Goal: Task Accomplishment & Management: Manage account settings

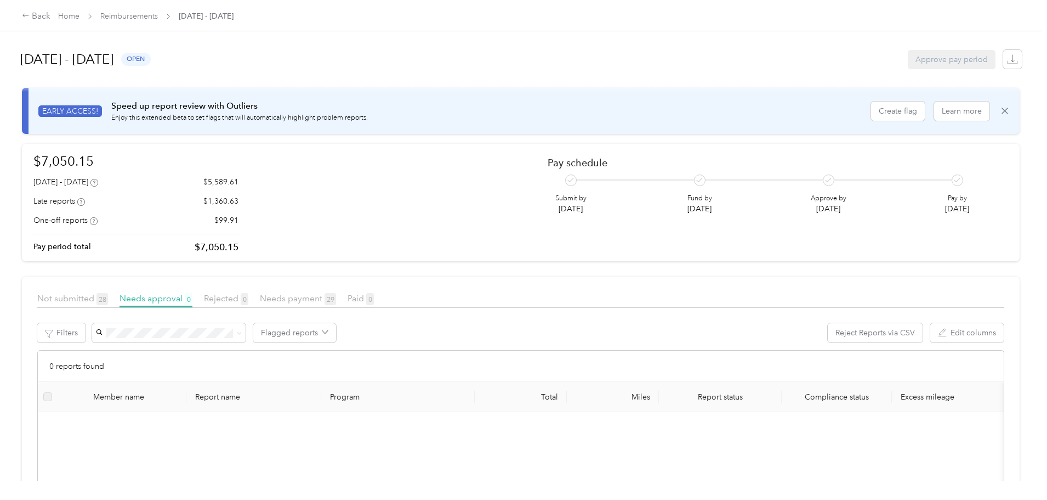
scroll to position [41, 0]
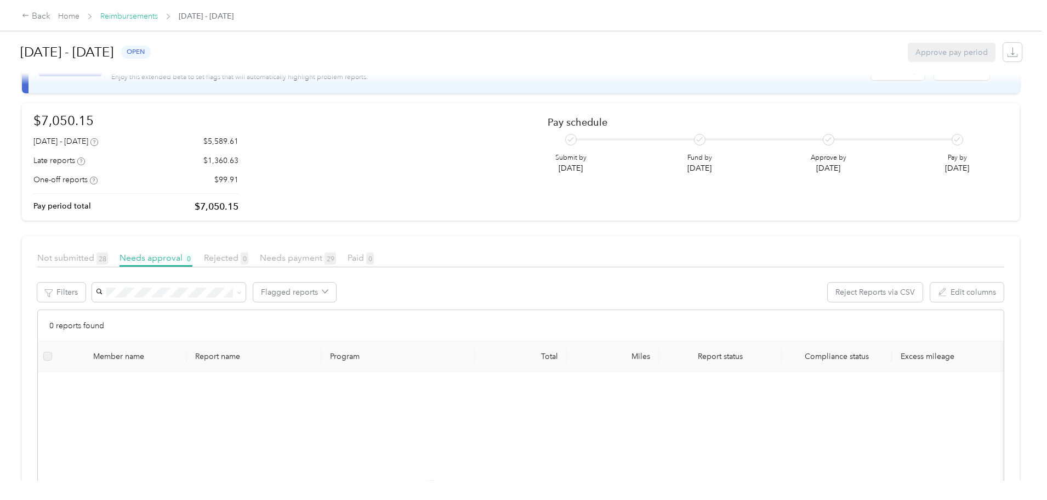
click at [158, 19] on link "Reimbursements" at bounding box center [129, 16] width 58 height 9
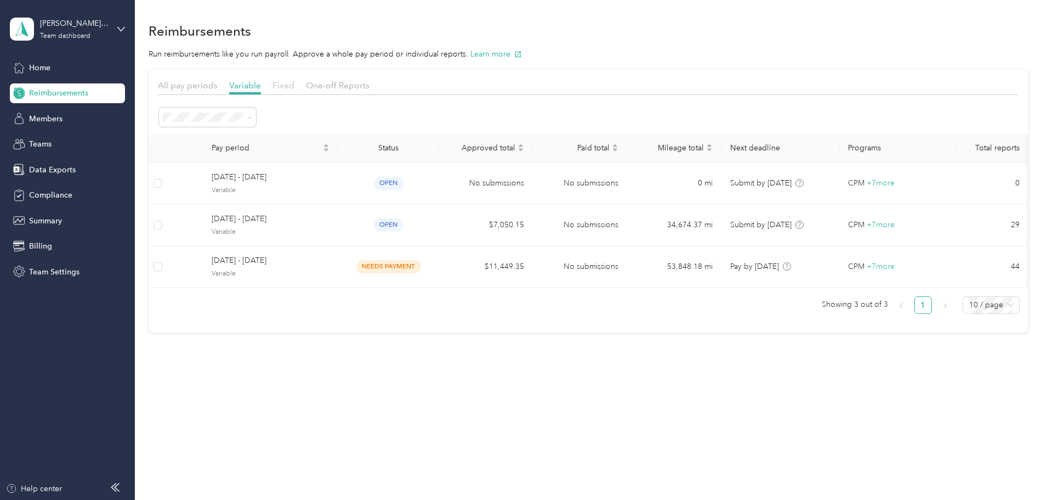
click at [294, 84] on span "Fixed" at bounding box center [284, 85] width 22 height 10
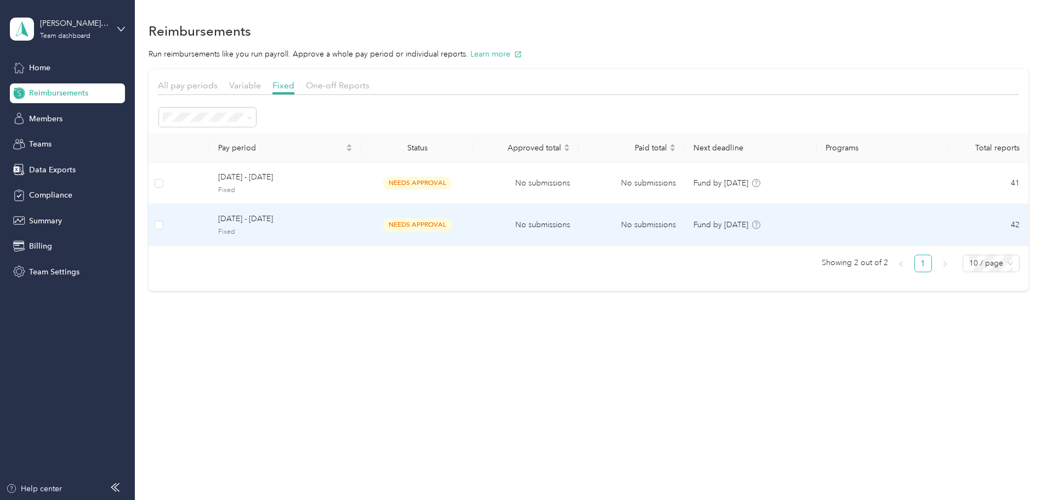
click at [452, 229] on div "needs approval" at bounding box center [417, 224] width 69 height 13
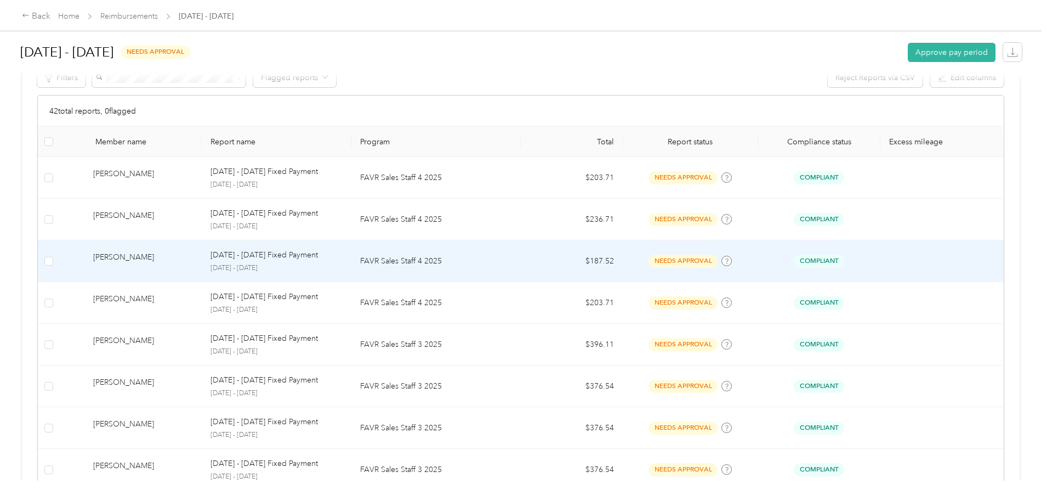
scroll to position [274, 0]
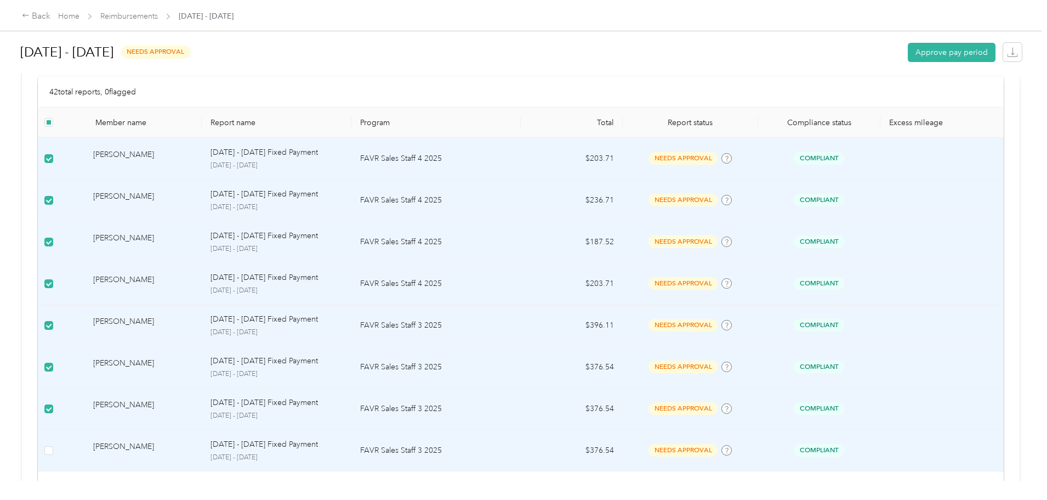
click at [60, 457] on td at bounding box center [49, 450] width 22 height 42
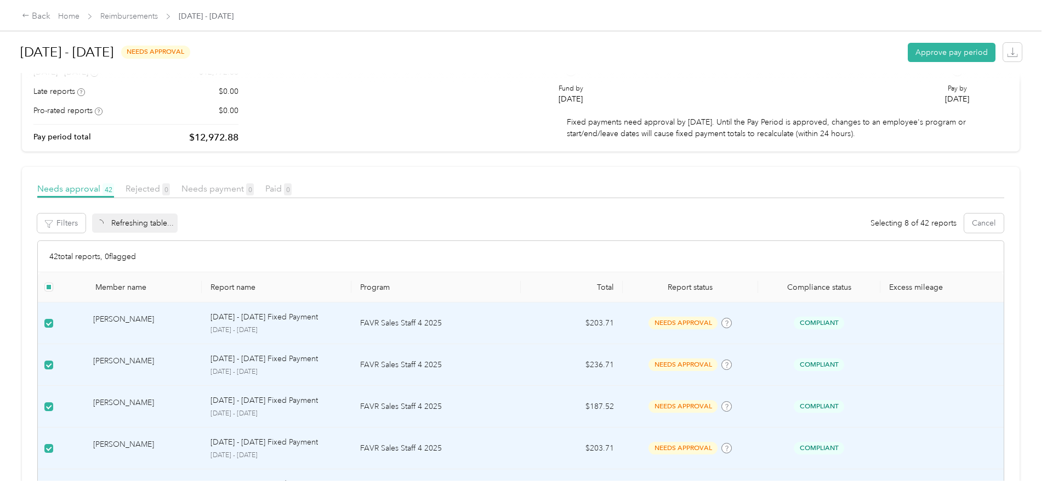
click at [178, 230] on div "Refreshing table..." at bounding box center [135, 222] width 86 height 19
click at [139, 231] on button "Approve" at bounding box center [115, 222] width 47 height 19
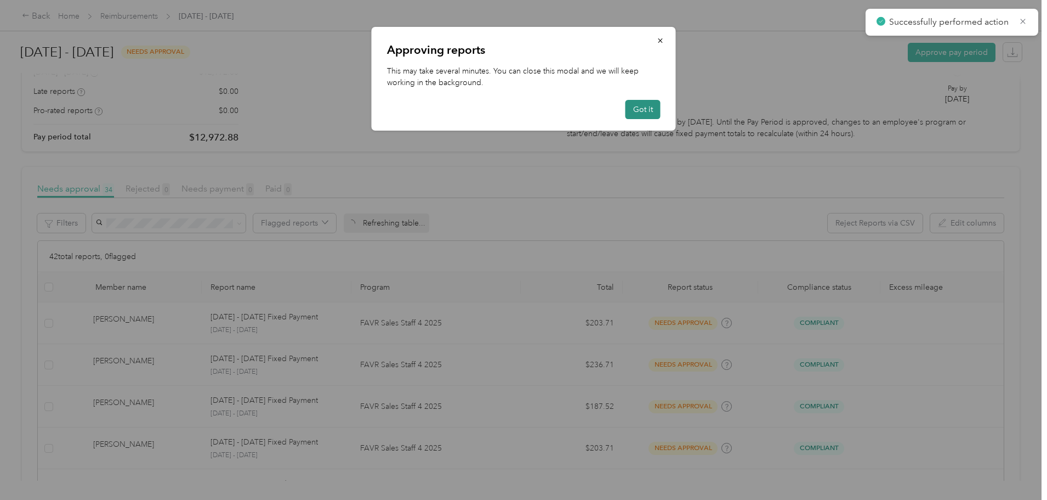
click at [645, 109] on button "Got it" at bounding box center [643, 109] width 35 height 19
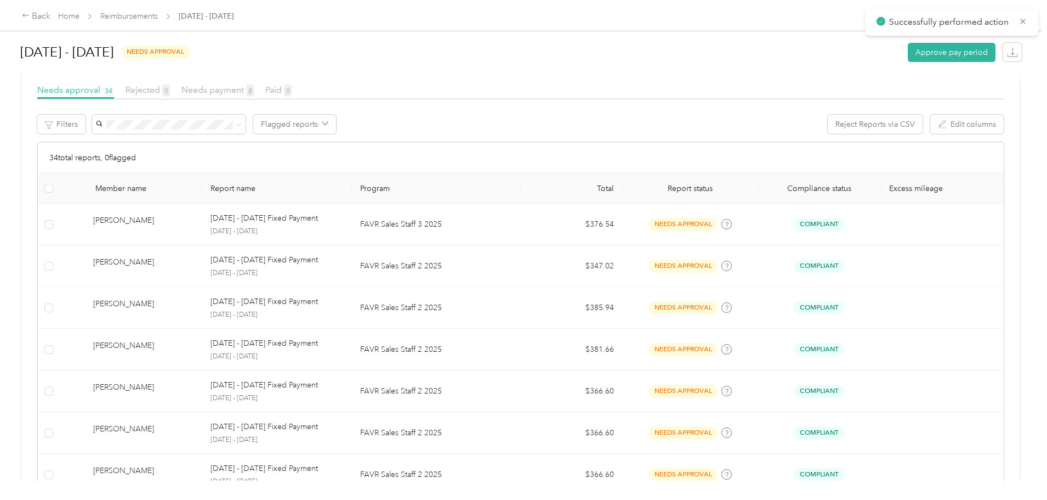
scroll to position [219, 0]
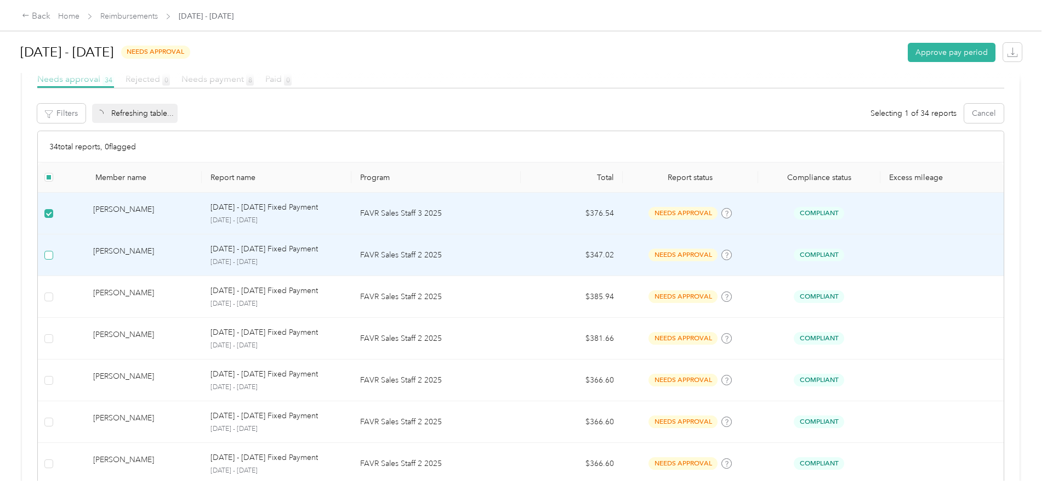
click at [53, 261] on label at bounding box center [48, 255] width 9 height 12
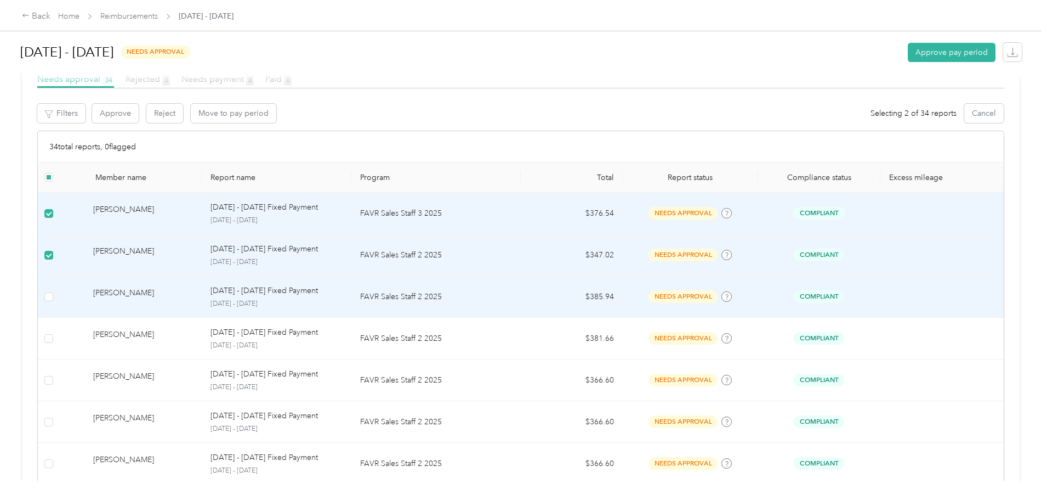
click at [60, 311] on td at bounding box center [49, 297] width 22 height 42
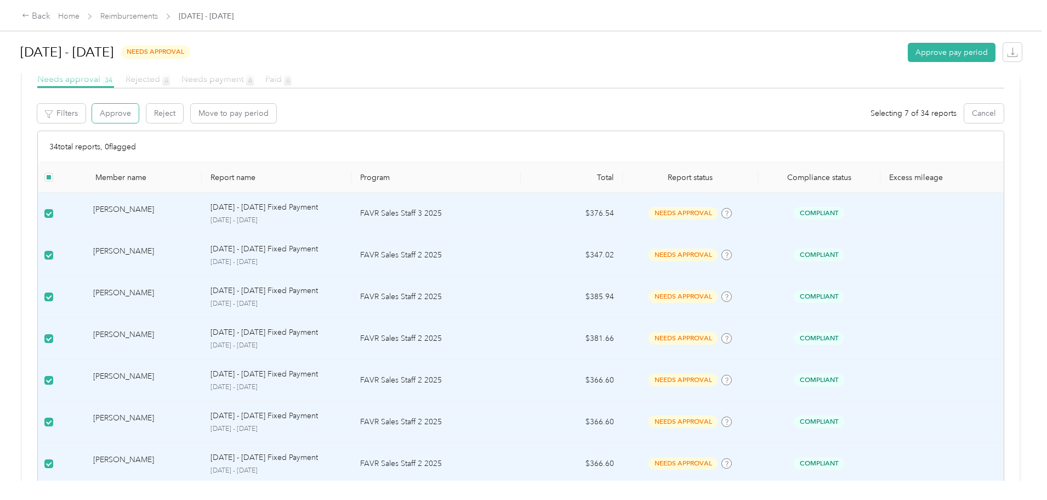
click at [139, 120] on button "Approve" at bounding box center [115, 113] width 47 height 19
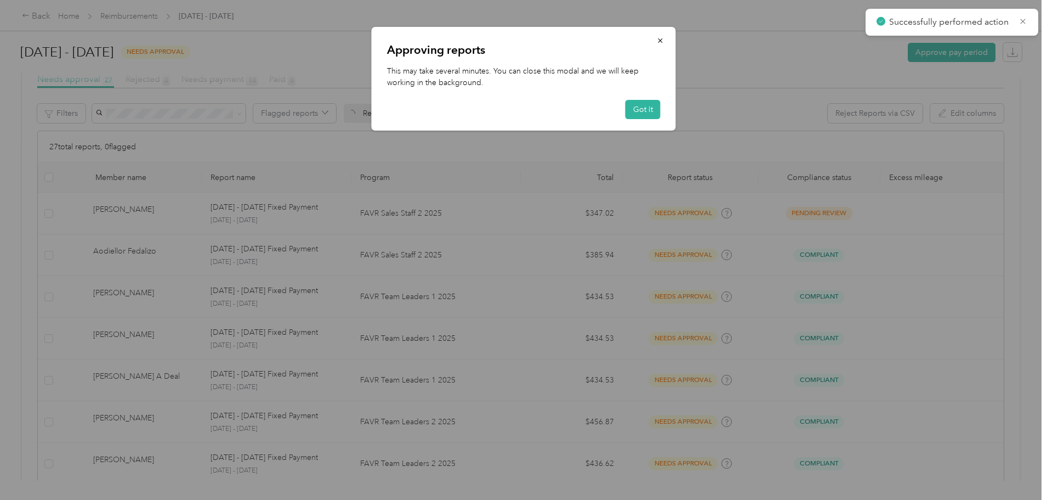
click at [656, 109] on button "Got it" at bounding box center [643, 109] width 35 height 19
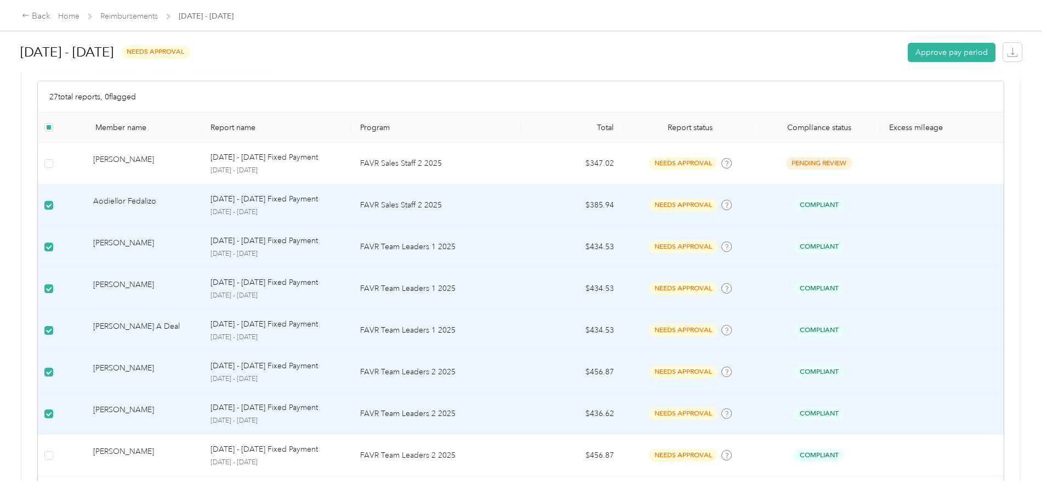
scroll to position [164, 0]
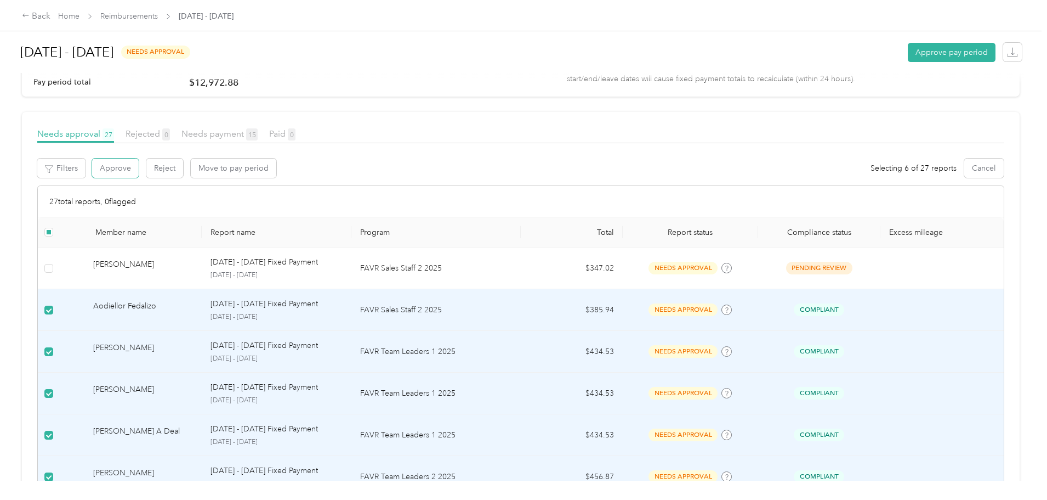
click at [139, 173] on button "Approve" at bounding box center [115, 167] width 47 height 19
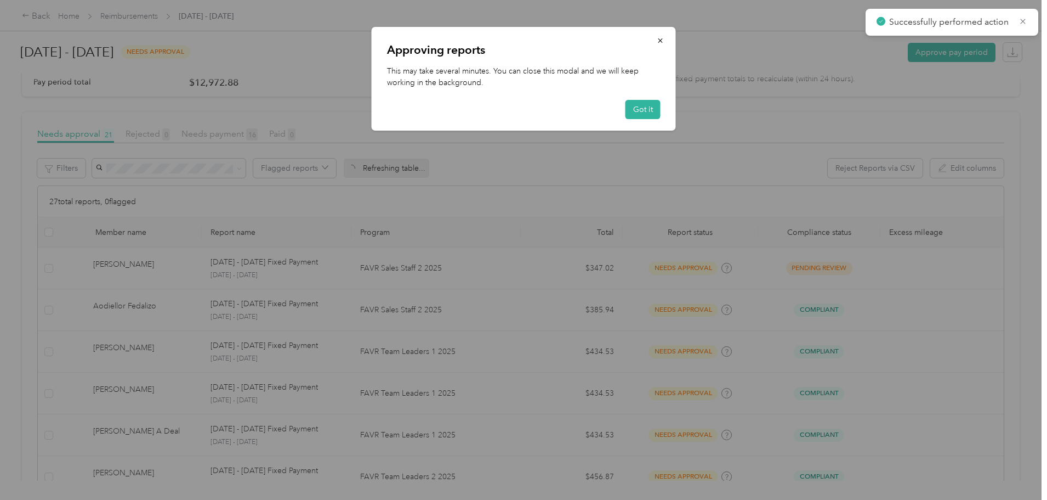
click at [641, 99] on div "Approving reports This may take several minutes. You can close this modal and w…" at bounding box center [524, 79] width 304 height 104
click at [643, 109] on button "Got it" at bounding box center [643, 109] width 35 height 19
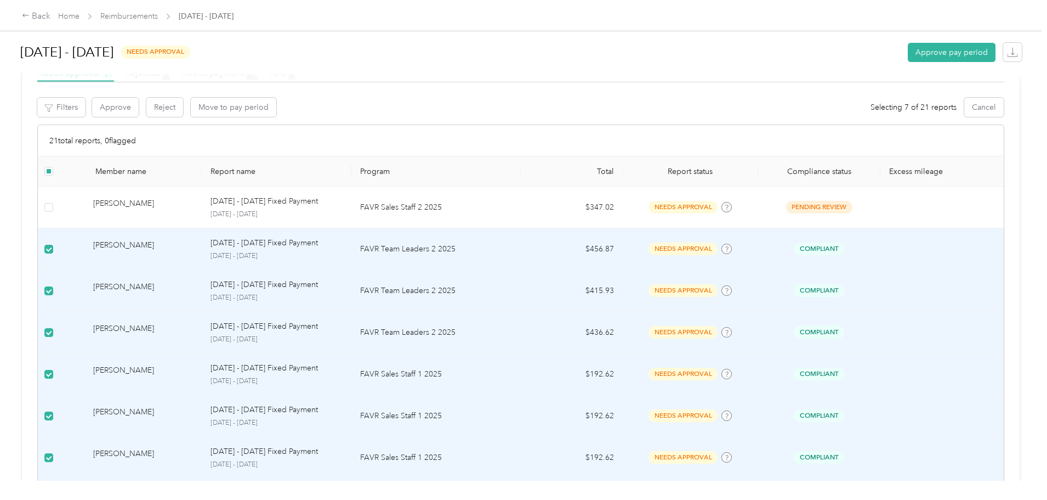
scroll to position [219, 0]
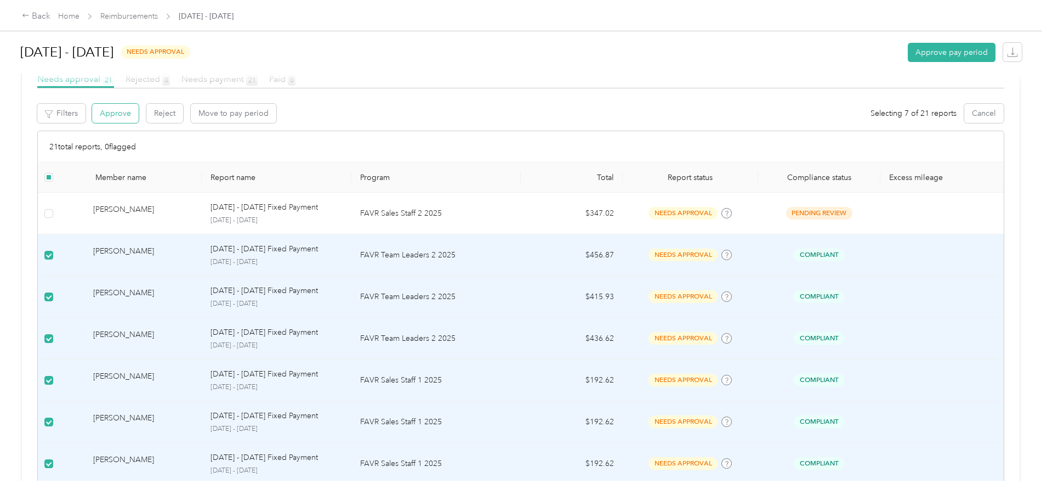
click at [139, 120] on button "Approve" at bounding box center [115, 113] width 47 height 19
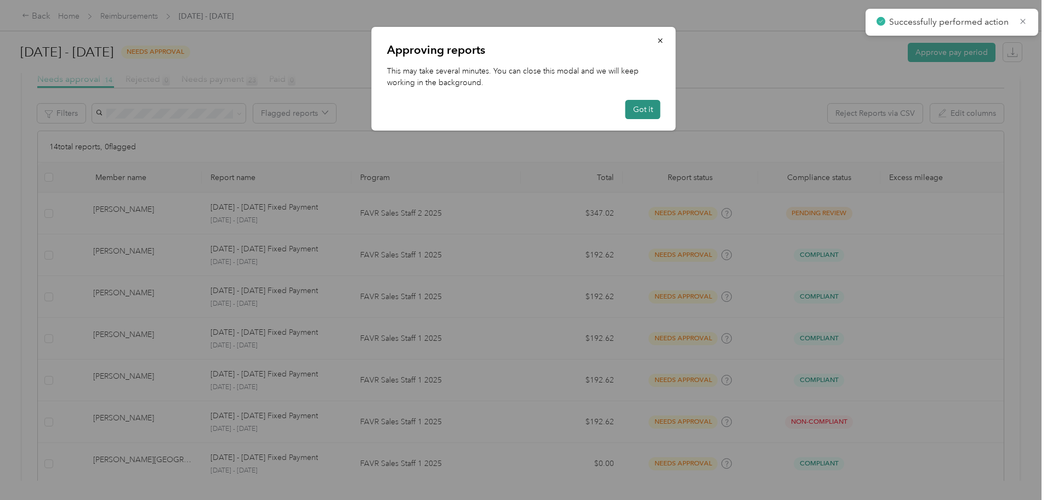
click at [633, 107] on button "Got it" at bounding box center [643, 109] width 35 height 19
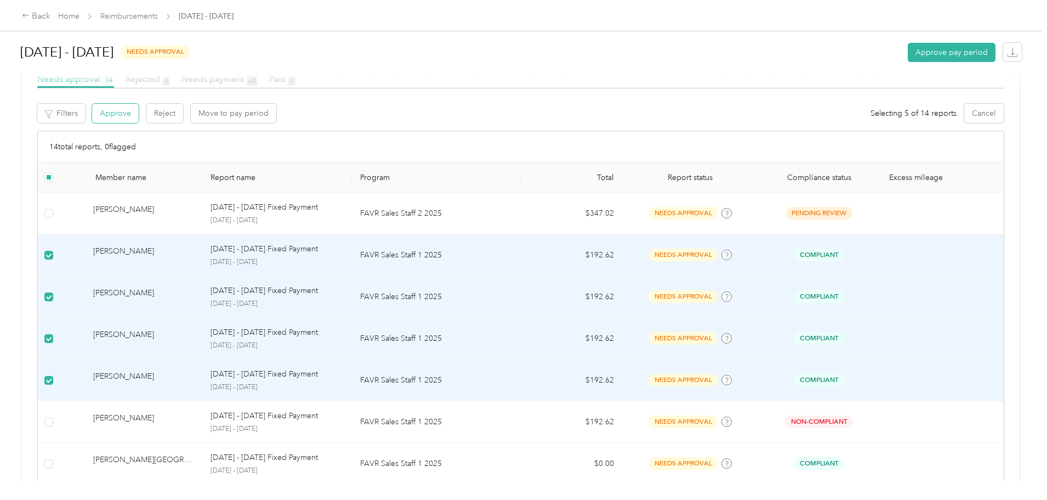
click at [139, 118] on button "Approve" at bounding box center [115, 113] width 47 height 19
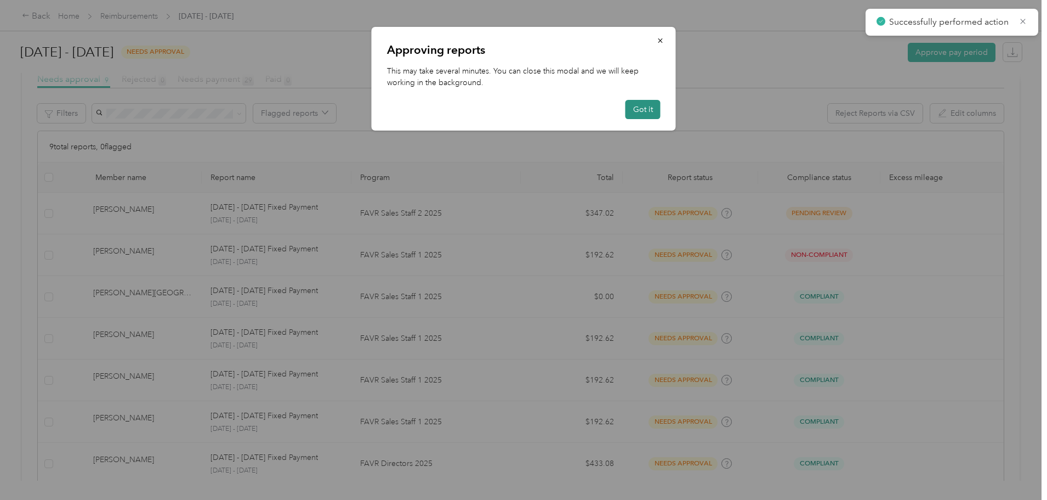
click at [649, 107] on button "Got it" at bounding box center [643, 109] width 35 height 19
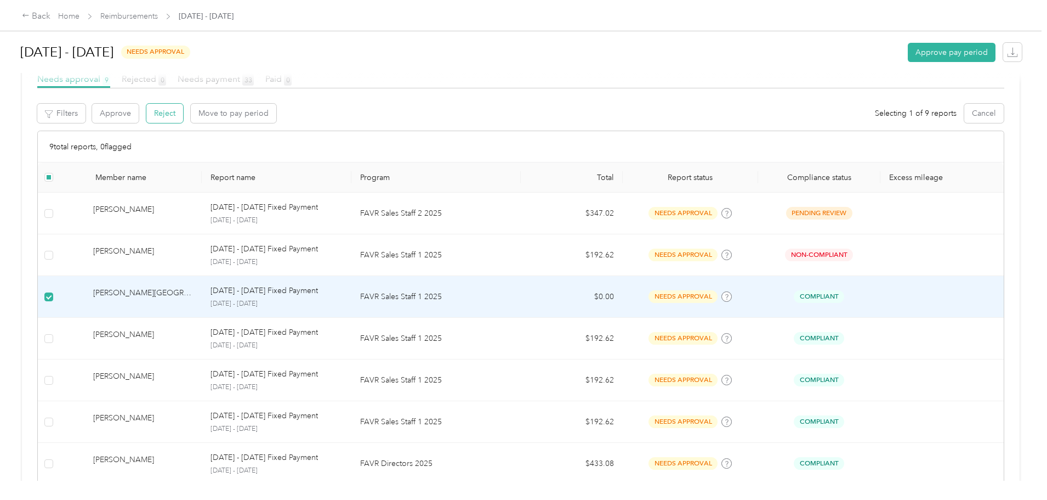
click at [183, 118] on button "Reject" at bounding box center [164, 113] width 37 height 19
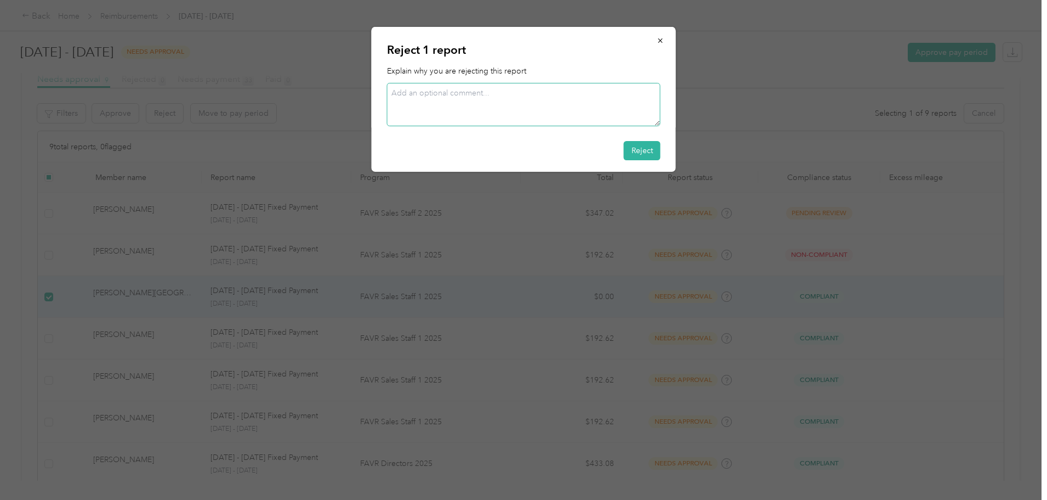
click at [534, 106] on textarea at bounding box center [524, 104] width 274 height 43
type textarea "Currently not working."
click at [635, 147] on button "Reject" at bounding box center [642, 150] width 37 height 19
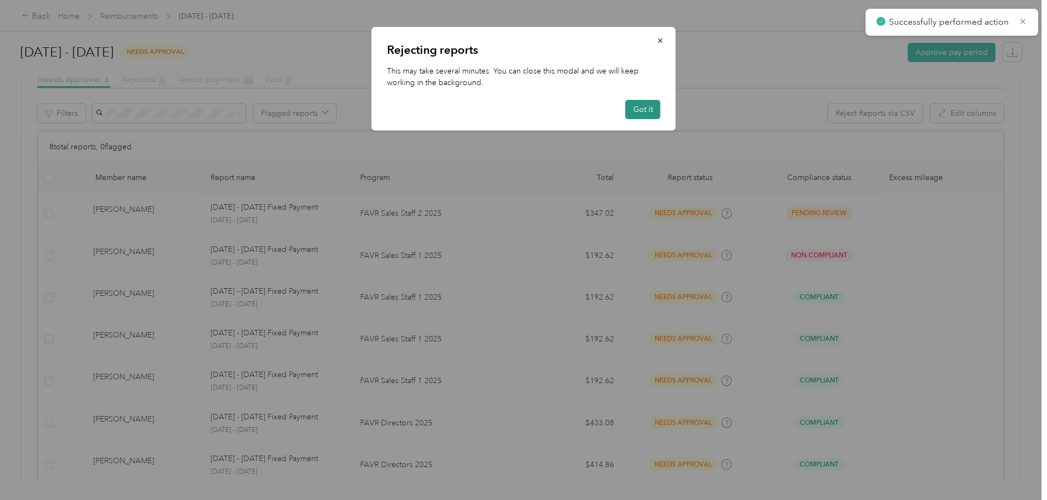
click at [644, 105] on button "Got it" at bounding box center [643, 109] width 35 height 19
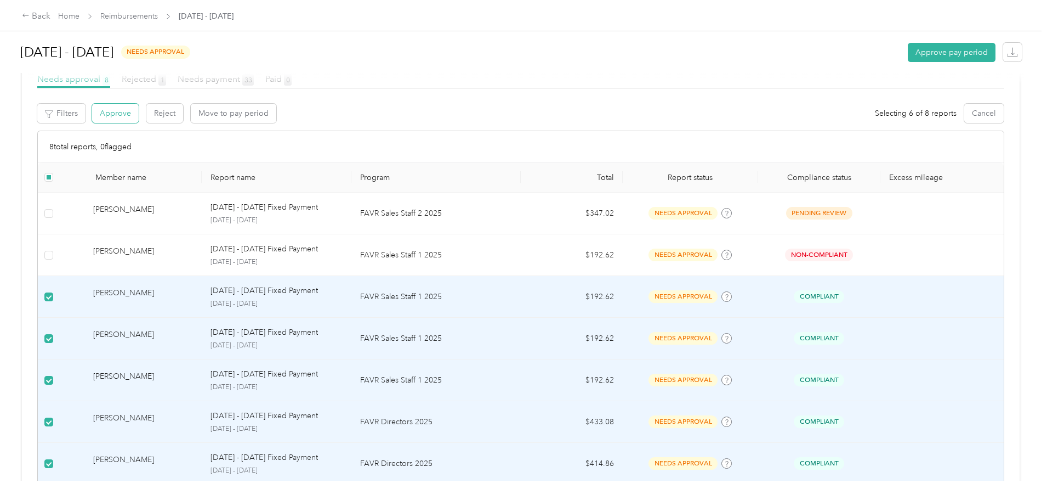
click at [139, 121] on button "Approve" at bounding box center [115, 113] width 47 height 19
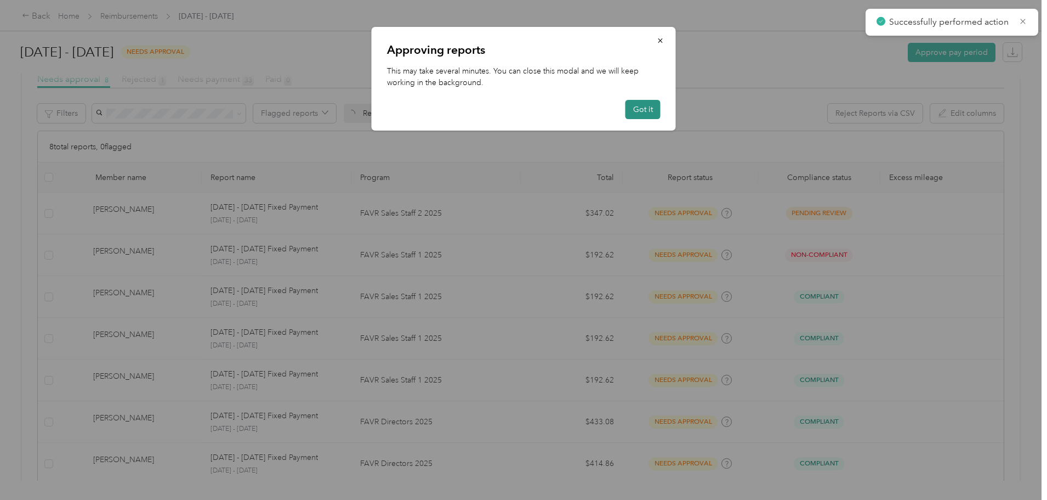
scroll to position [81, 0]
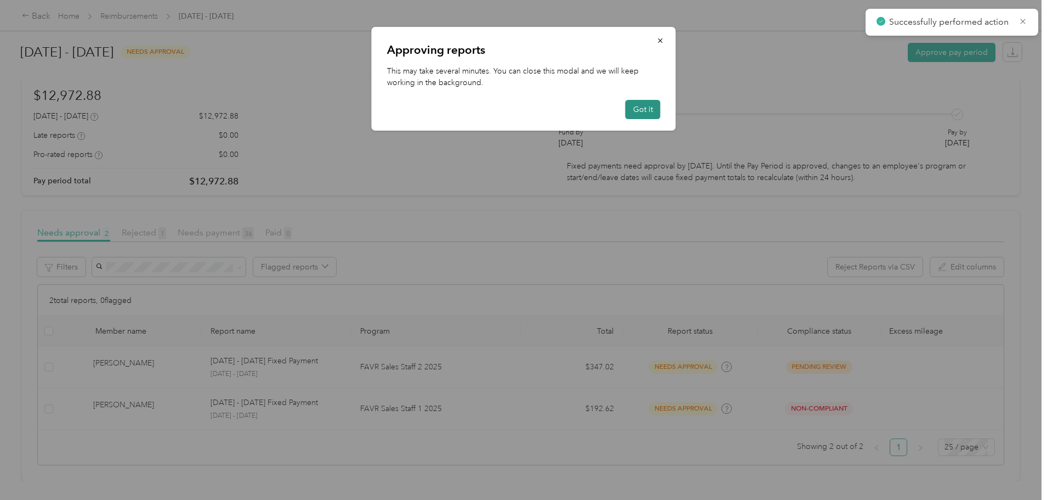
click at [651, 117] on button "Got it" at bounding box center [643, 109] width 35 height 19
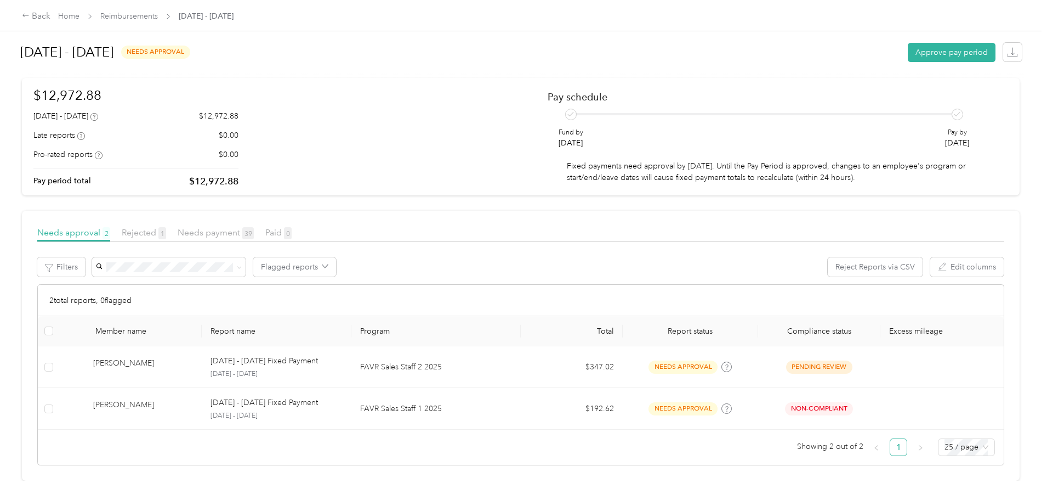
scroll to position [0, 0]
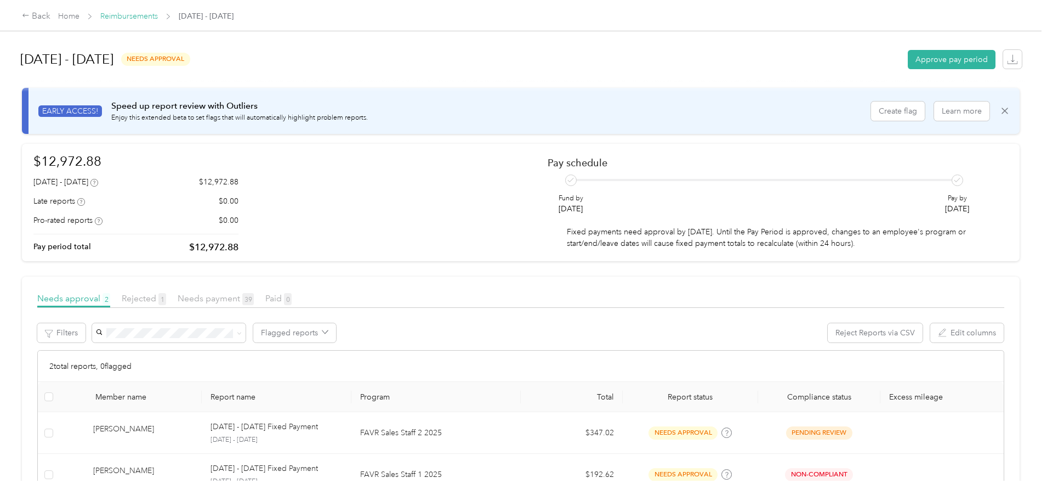
click at [158, 18] on link "Reimbursements" at bounding box center [129, 16] width 58 height 9
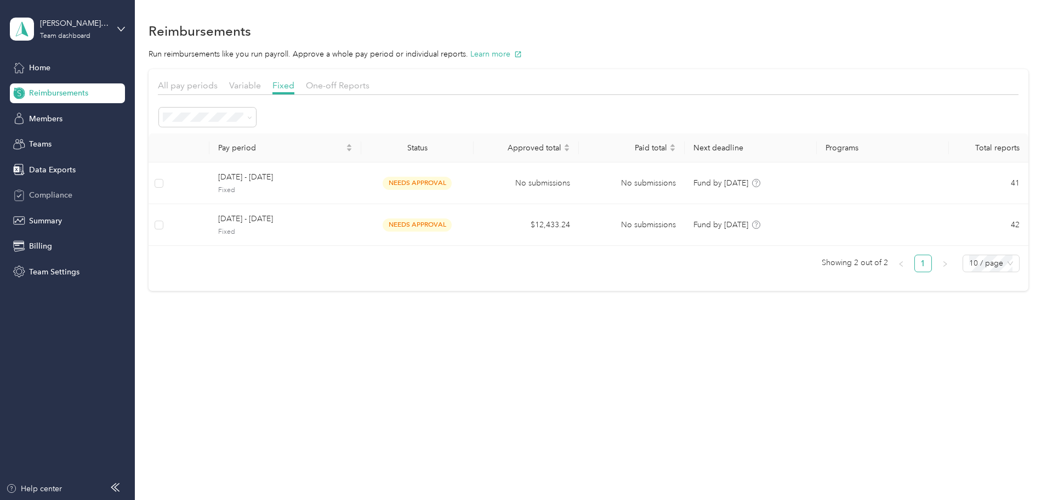
click at [56, 188] on div "Compliance" at bounding box center [67, 195] width 115 height 20
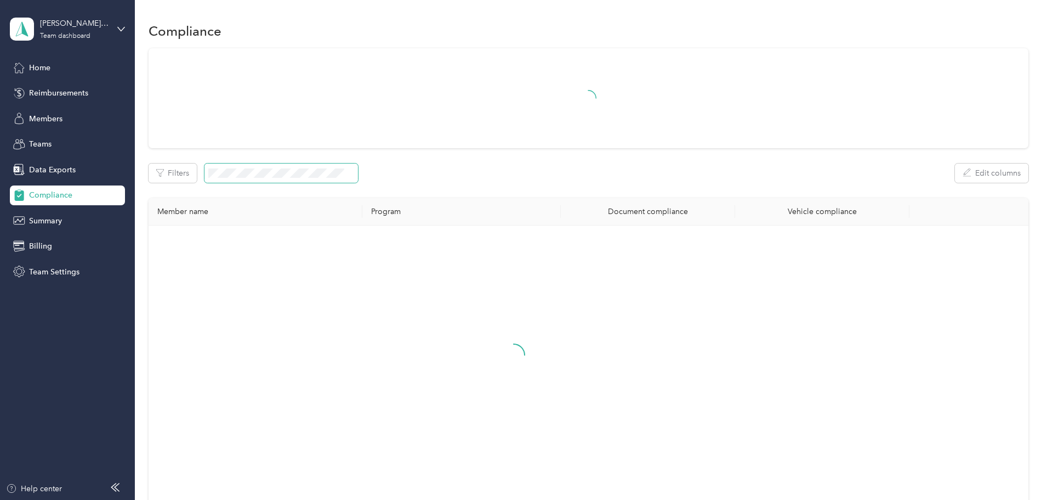
click at [305, 181] on div "Filters Edit columns" at bounding box center [589, 172] width 880 height 19
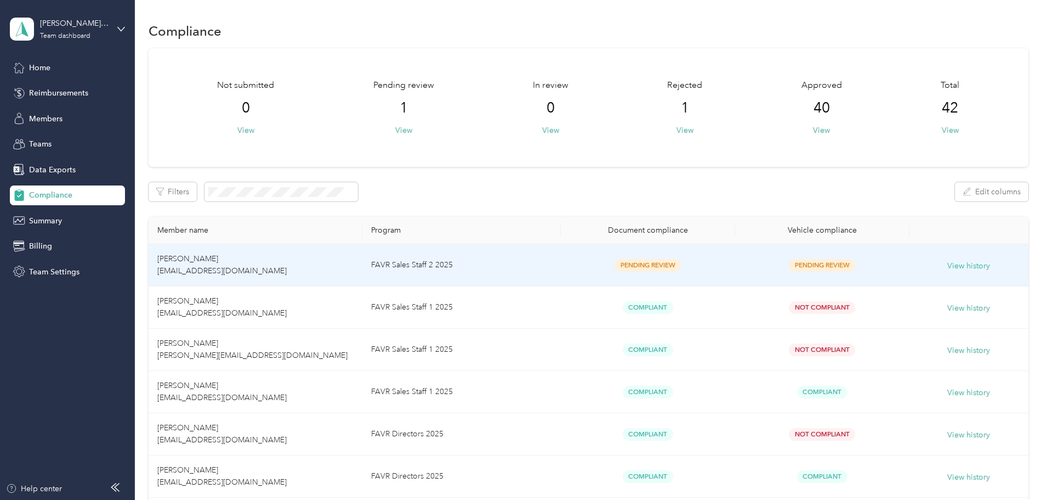
click at [454, 260] on td "FAVR Sales Staff 2 2025" at bounding box center [461, 265] width 198 height 42
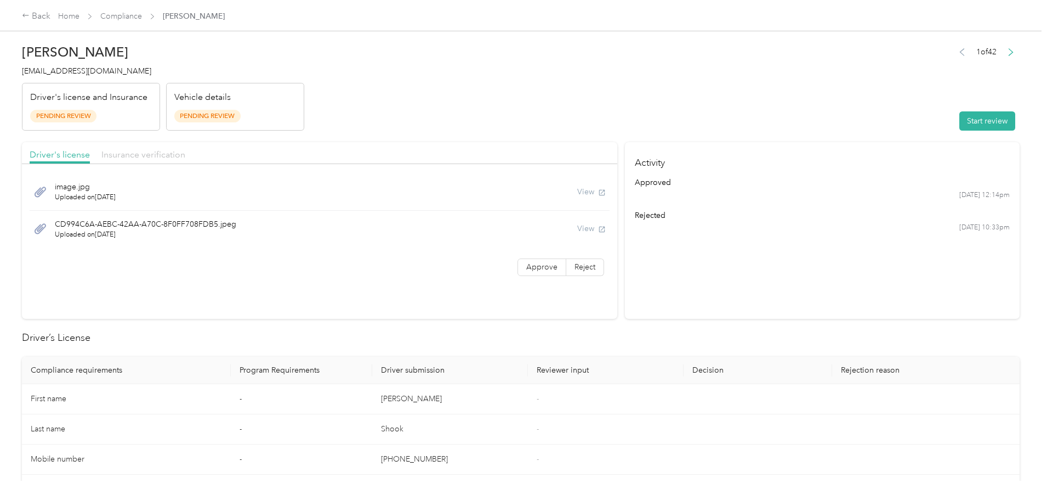
click at [185, 155] on span "Insurance verification" at bounding box center [143, 154] width 84 height 10
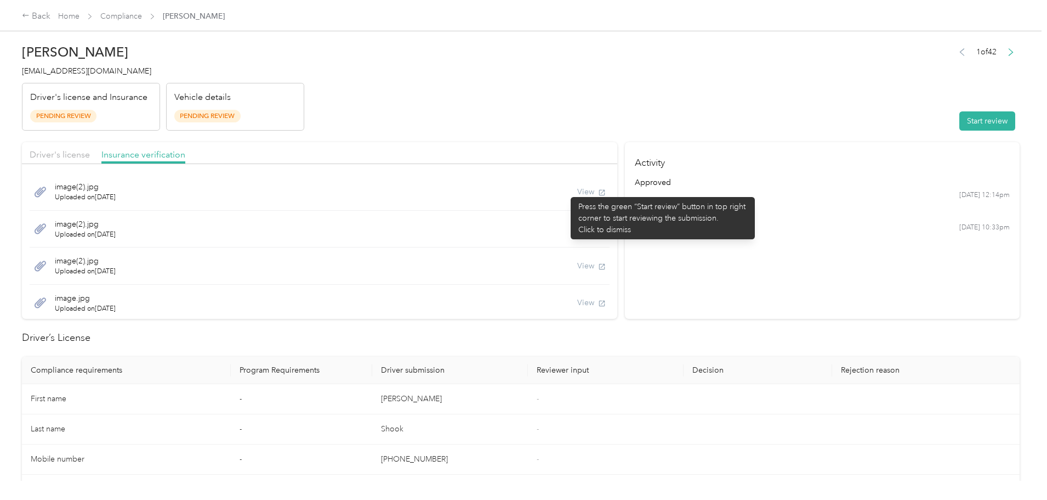
click at [577, 191] on div "View" at bounding box center [591, 192] width 29 height 12
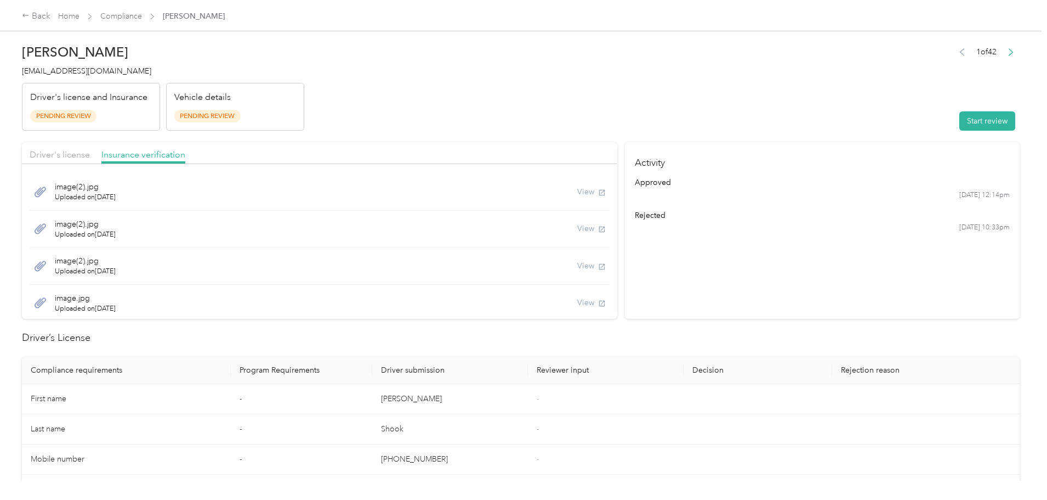
click at [580, 196] on div "image(2).jpg Uploaded on [DATE] View" at bounding box center [320, 191] width 580 height 37
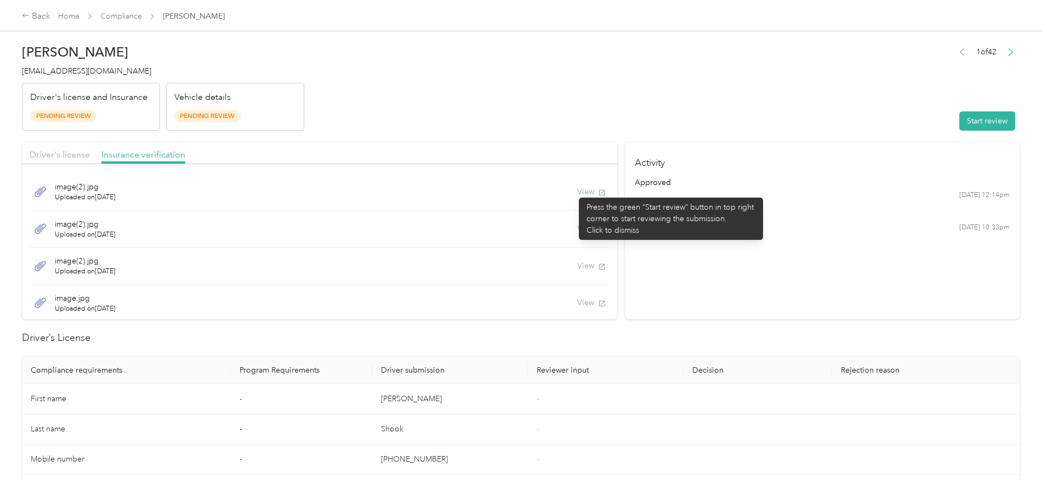
click at [577, 192] on div "View" at bounding box center [591, 192] width 29 height 12
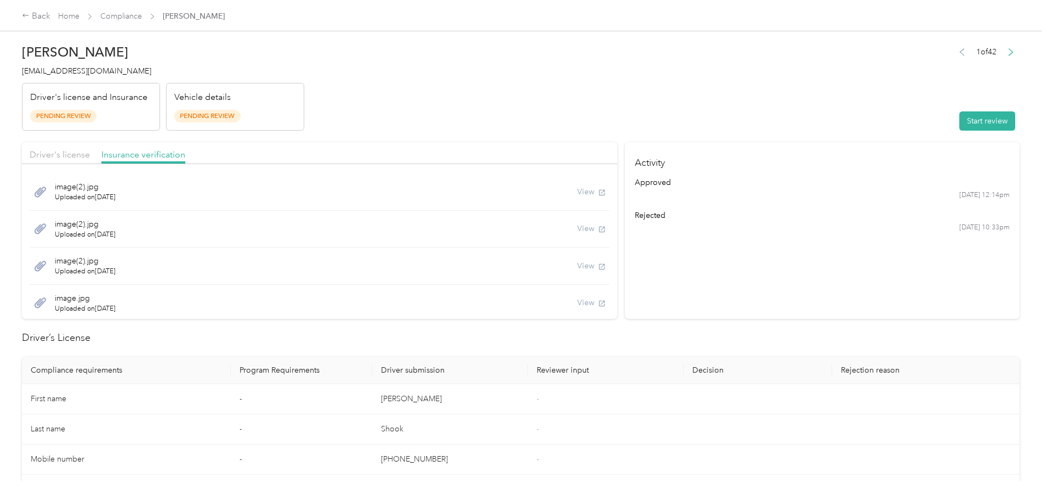
click at [577, 192] on div "View" at bounding box center [591, 192] width 29 height 12
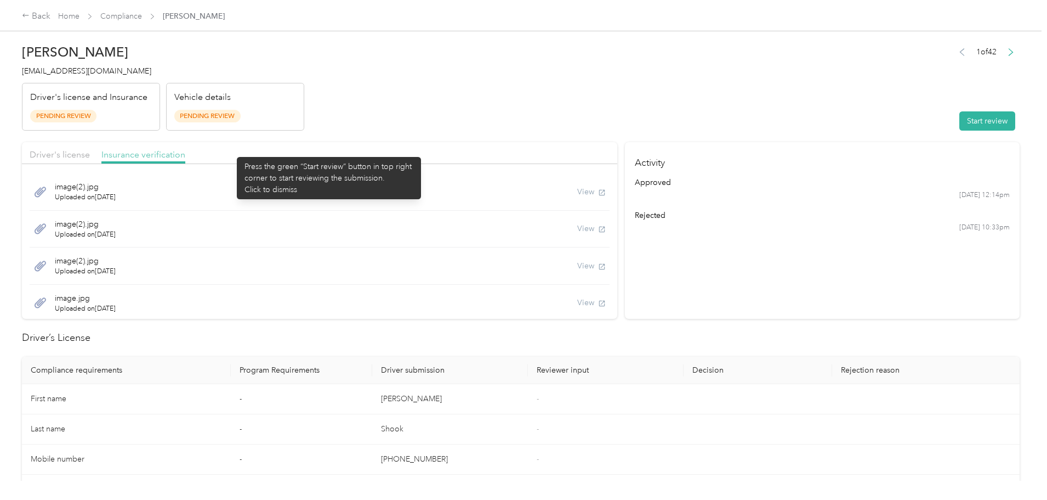
click at [185, 151] on span "Insurance verification" at bounding box center [143, 154] width 84 height 10
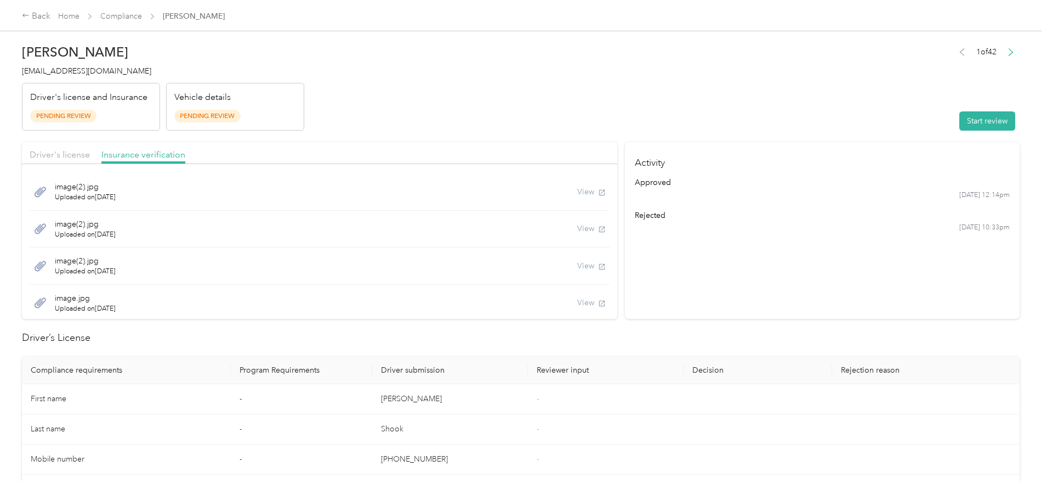
click at [147, 162] on div "Driver's license Insurance verification" at bounding box center [319, 153] width 595 height 22
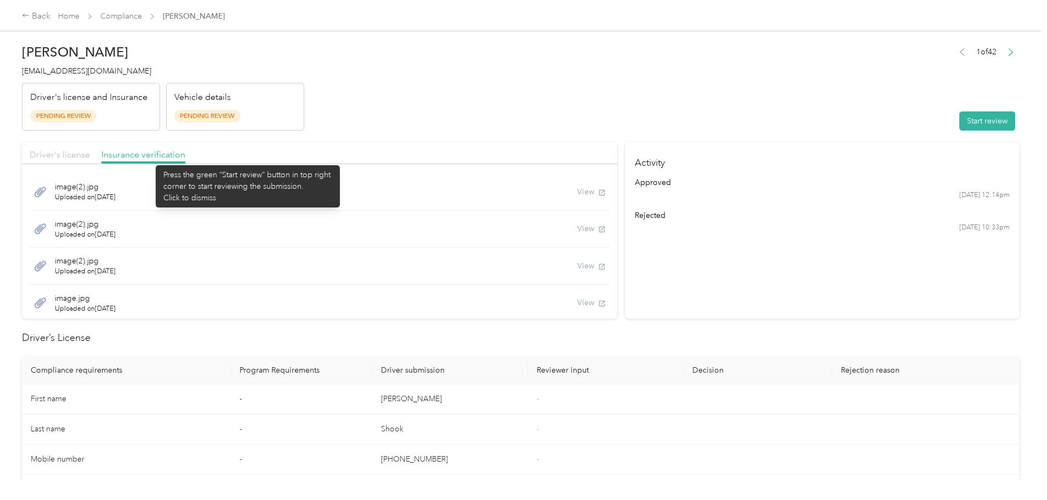
click at [90, 157] on span "Driver's license" at bounding box center [60, 154] width 60 height 10
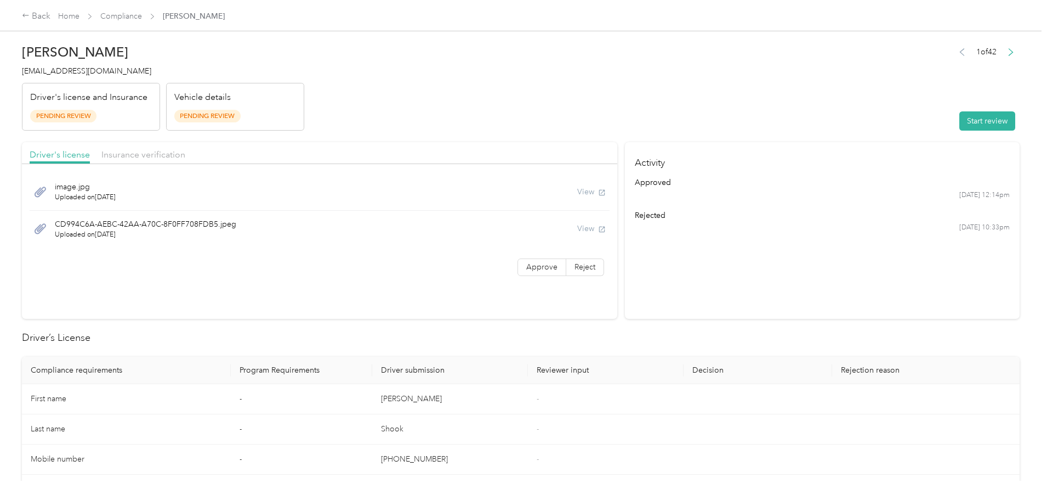
click at [577, 191] on div "View" at bounding box center [591, 192] width 29 height 12
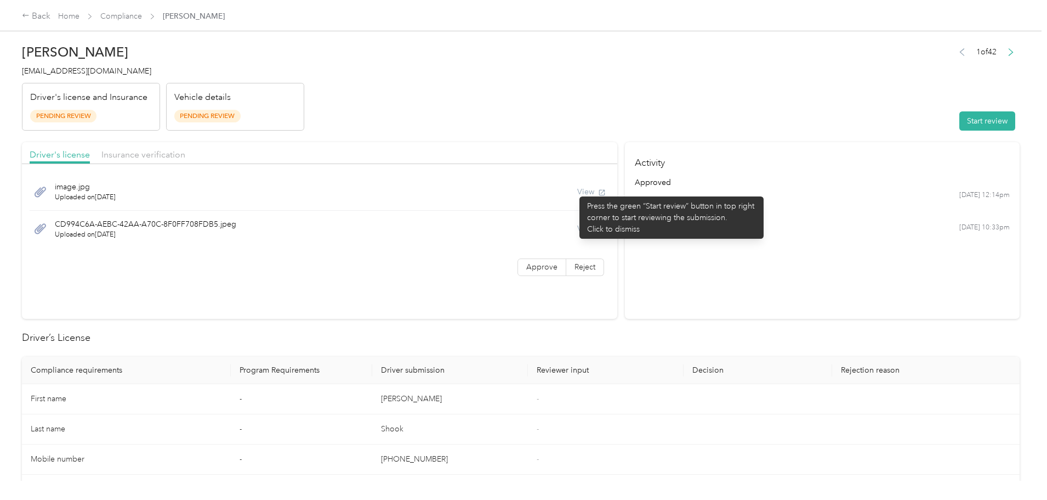
click at [577, 191] on div "View" at bounding box center [591, 192] width 29 height 12
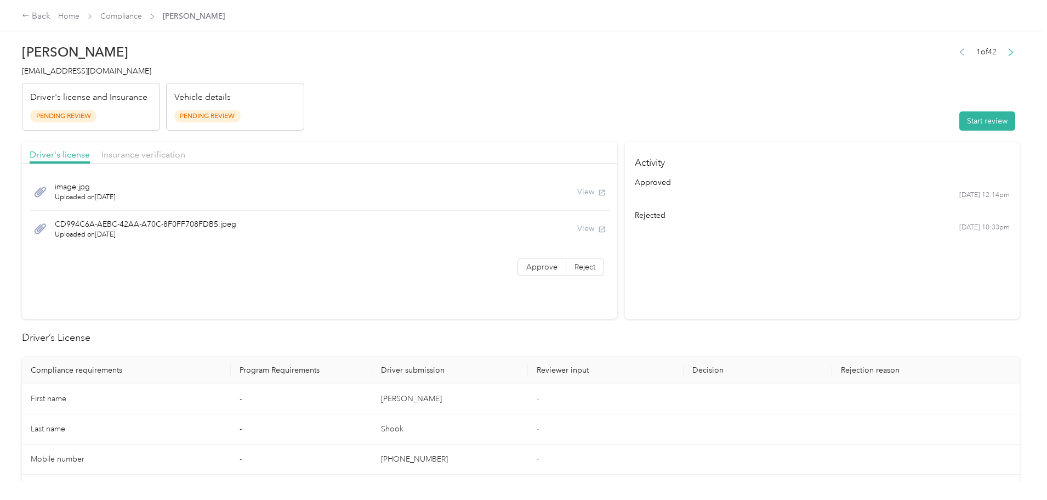
drag, startPoint x: 577, startPoint y: 191, endPoint x: 568, endPoint y: 190, distance: 9.5
click at [577, 191] on div "View" at bounding box center [591, 192] width 29 height 12
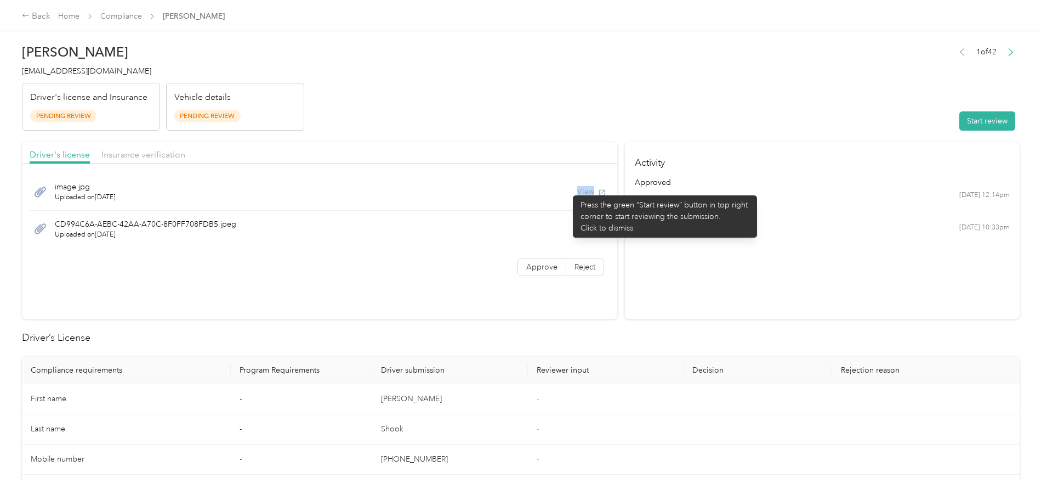
click at [577, 190] on div "View" at bounding box center [591, 192] width 29 height 12
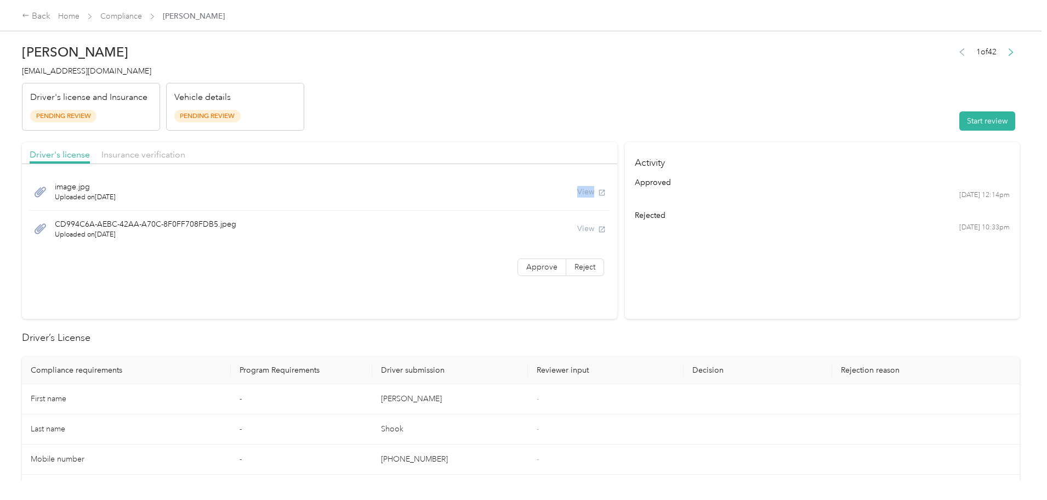
click at [577, 190] on div "View" at bounding box center [591, 192] width 29 height 12
click at [577, 189] on div "View" at bounding box center [591, 192] width 29 height 12
click at [960, 121] on button "Start review" at bounding box center [988, 120] width 56 height 19
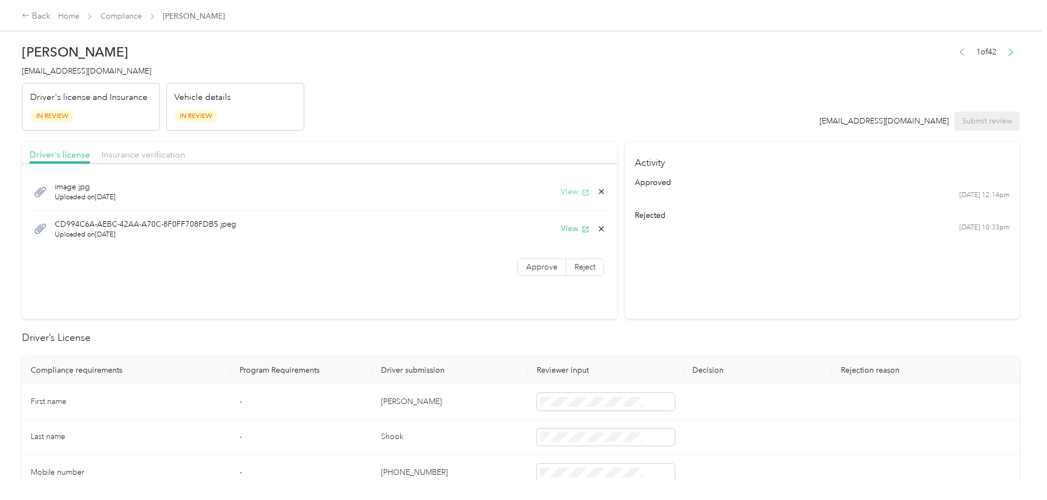
click at [561, 190] on button "View" at bounding box center [575, 192] width 29 height 12
click at [561, 228] on button "View" at bounding box center [575, 229] width 29 height 12
click at [304, 110] on div "Vehicle details In Review" at bounding box center [235, 107] width 138 height 48
click at [218, 113] on span "In Review" at bounding box center [196, 116] width 44 height 13
click at [185, 149] on span "Insurance verification" at bounding box center [143, 154] width 84 height 10
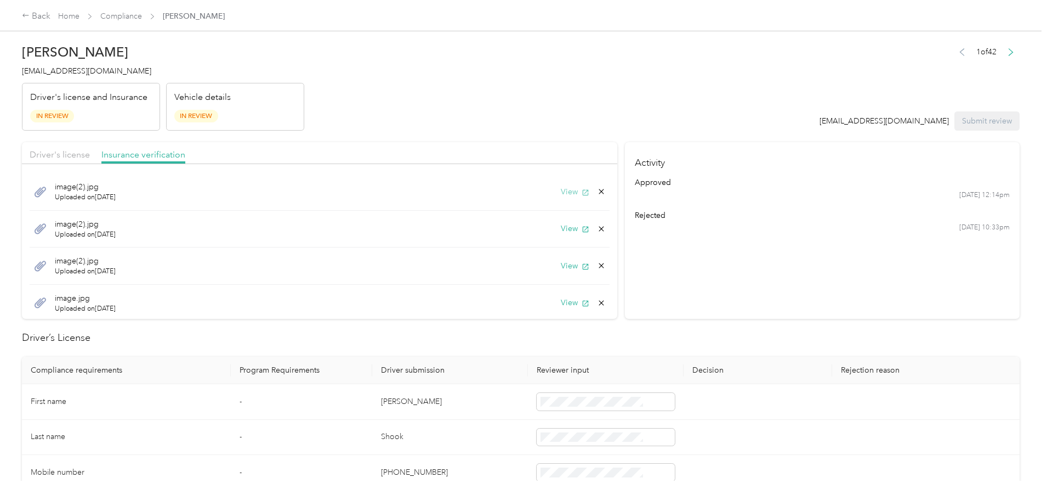
click at [561, 191] on button "View" at bounding box center [575, 192] width 29 height 12
click at [142, 17] on link "Compliance" at bounding box center [121, 16] width 42 height 9
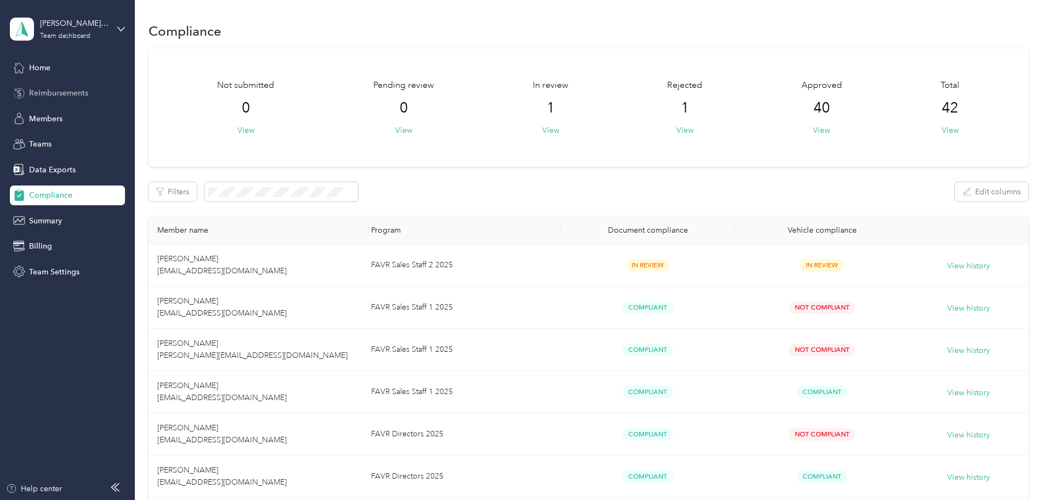
click at [59, 93] on span "Reimbursements" at bounding box center [58, 93] width 59 height 12
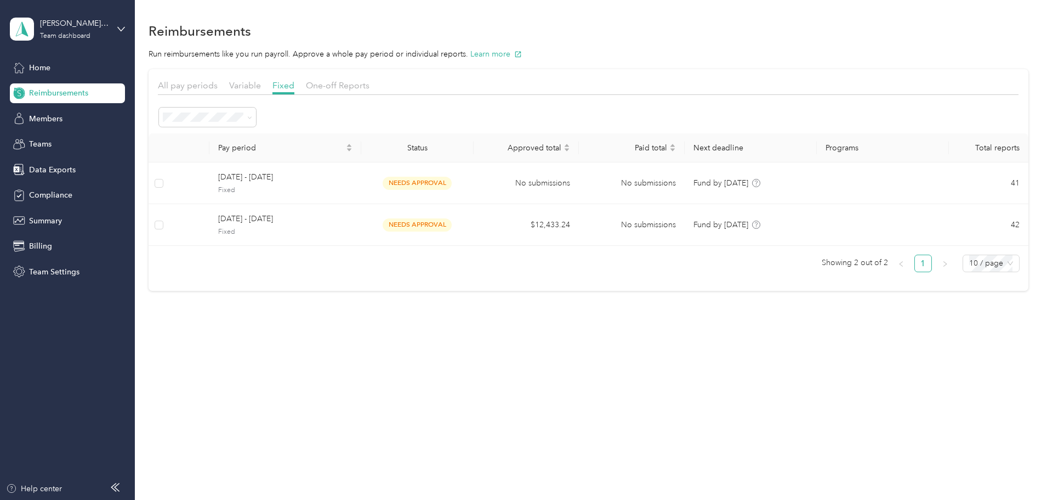
click at [261, 91] on div "Variable" at bounding box center [245, 86] width 32 height 14
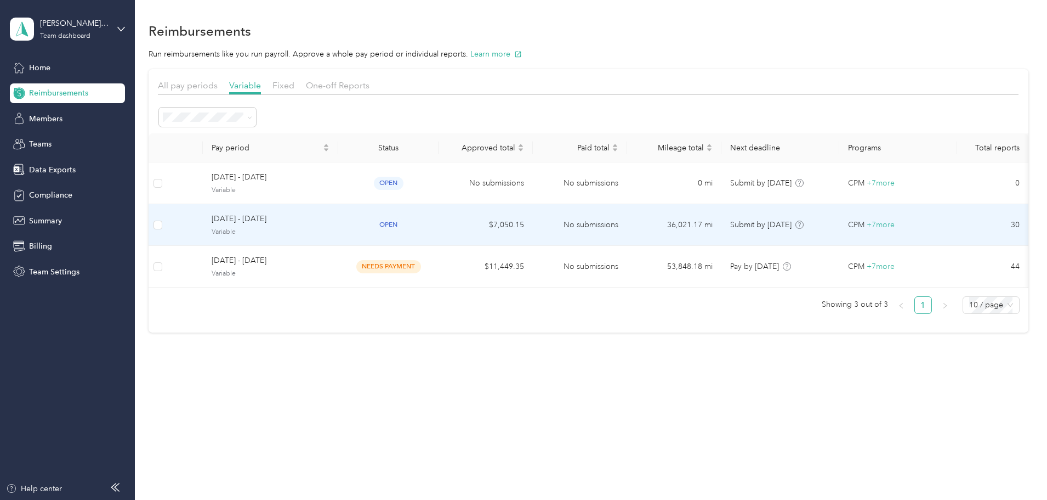
click at [338, 224] on td "[DATE] - [DATE] Variable" at bounding box center [270, 225] width 135 height 42
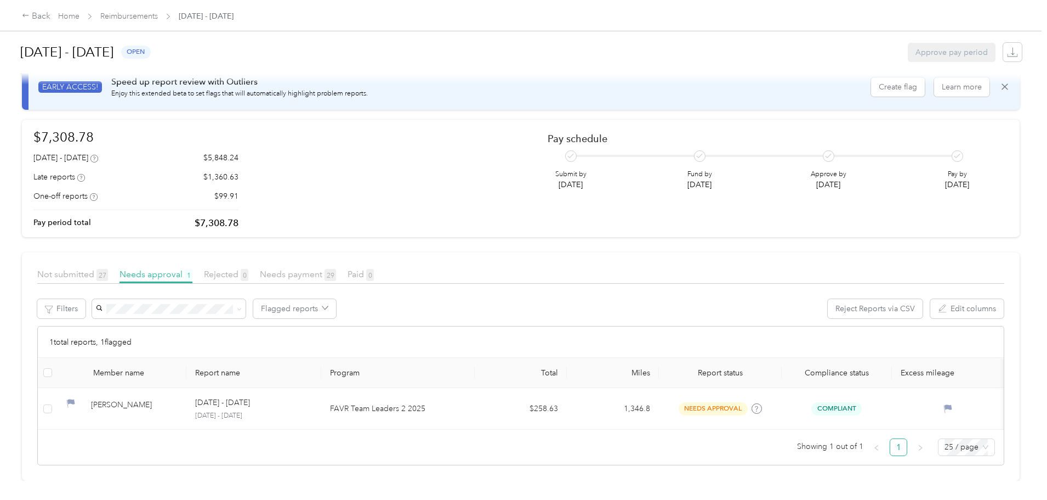
scroll to position [41, 0]
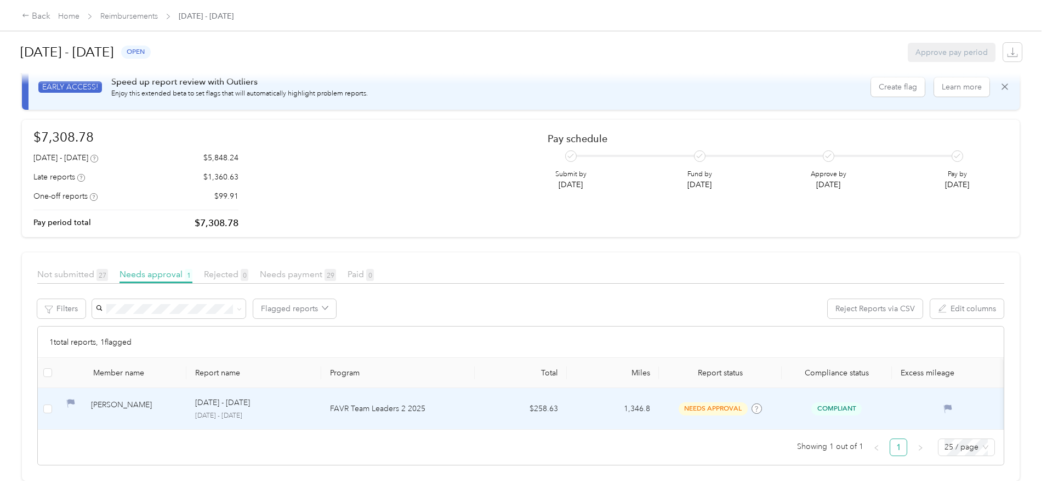
click at [250, 396] on p "[DATE] - [DATE]" at bounding box center [222, 402] width 55 height 12
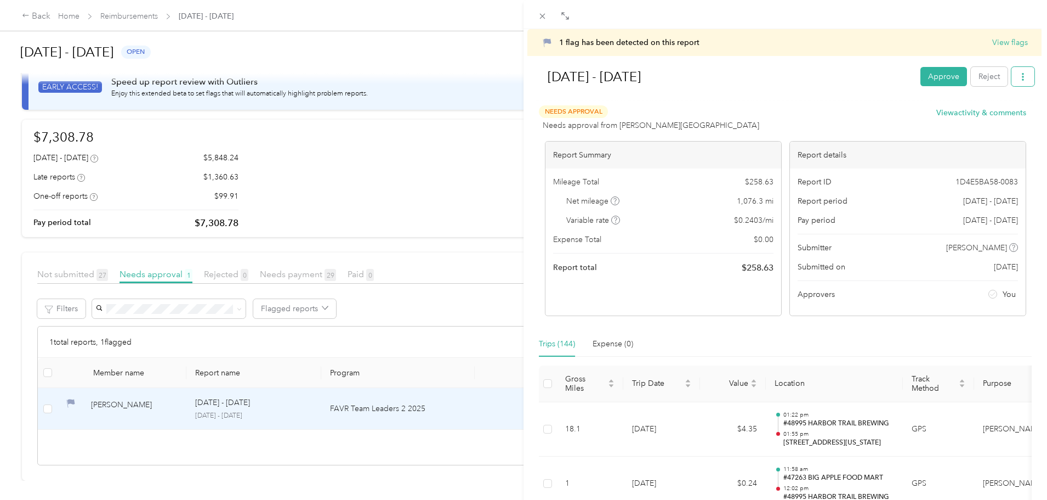
click at [1015, 81] on button "button" at bounding box center [1023, 76] width 23 height 19
click at [990, 114] on span "Download" at bounding box center [984, 117] width 36 height 12
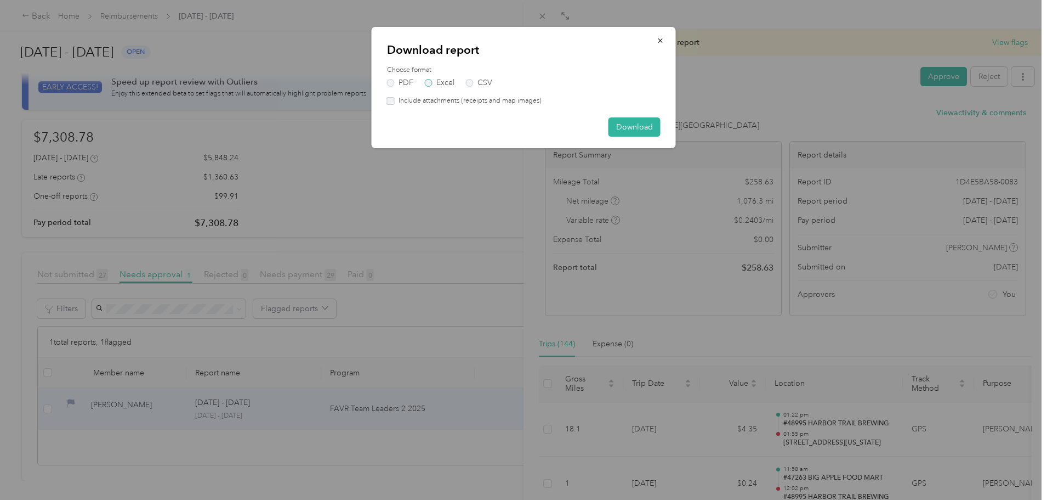
click at [440, 81] on label "Excel" at bounding box center [440, 83] width 30 height 8
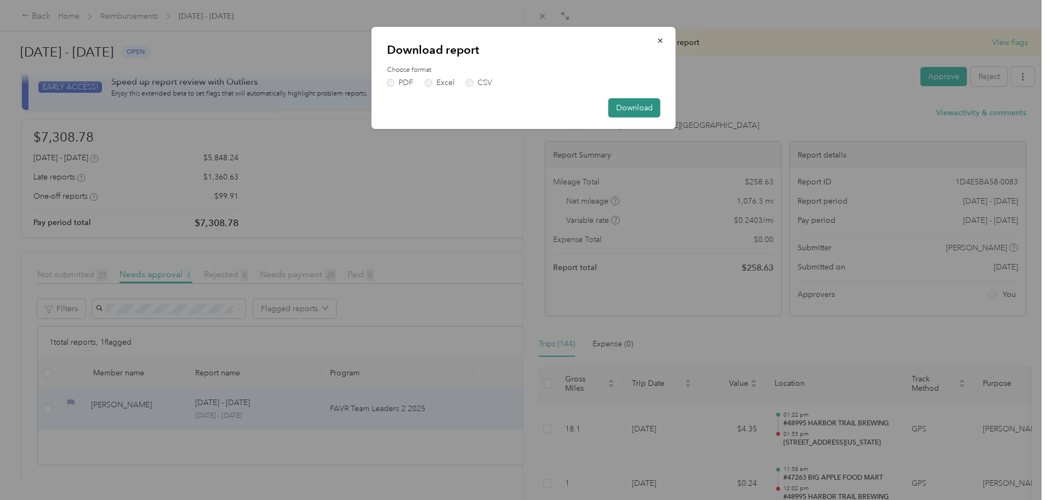
click at [618, 111] on button "Download" at bounding box center [635, 107] width 52 height 19
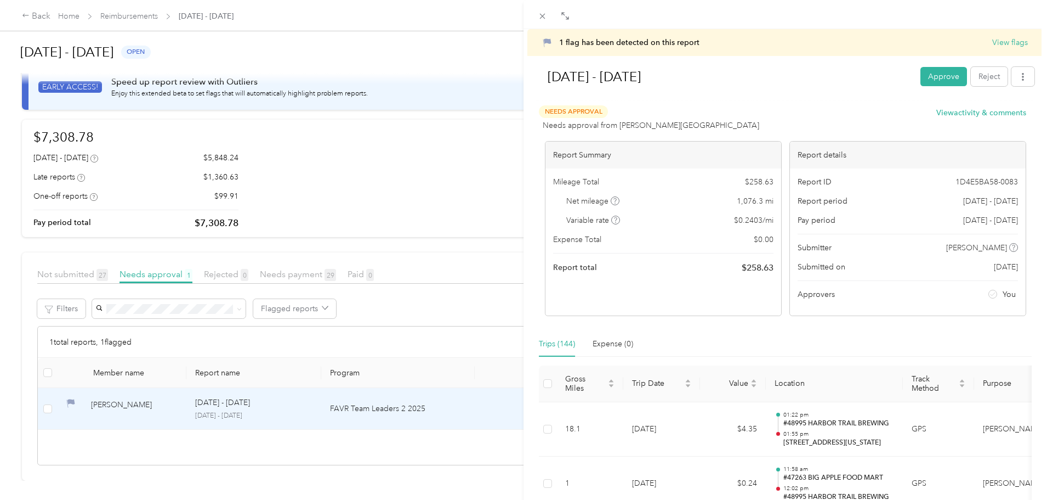
click at [137, 396] on div "1 flag has been detected on this report View flags [DATE] - [DATE] Approve Reje…" at bounding box center [523, 250] width 1047 height 500
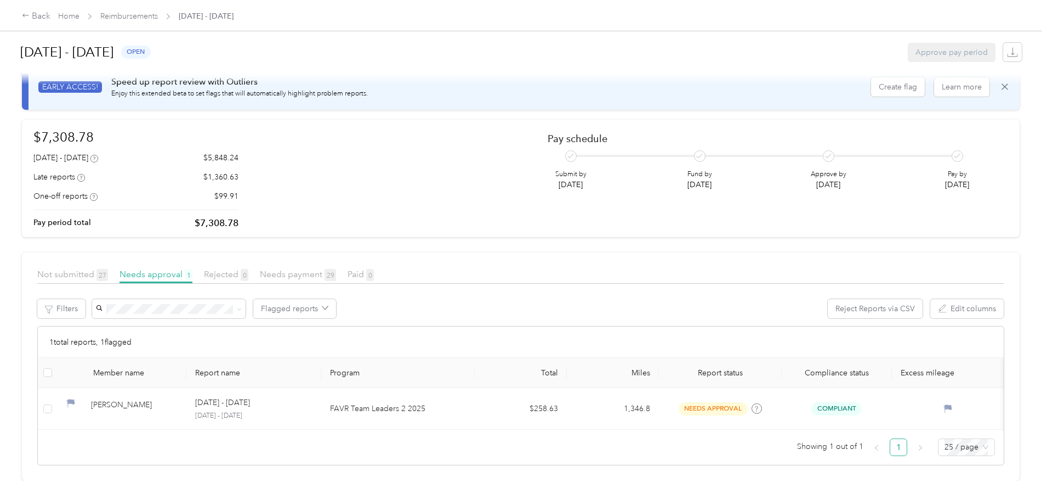
click at [135, 396] on div at bounding box center [523, 250] width 1047 height 500
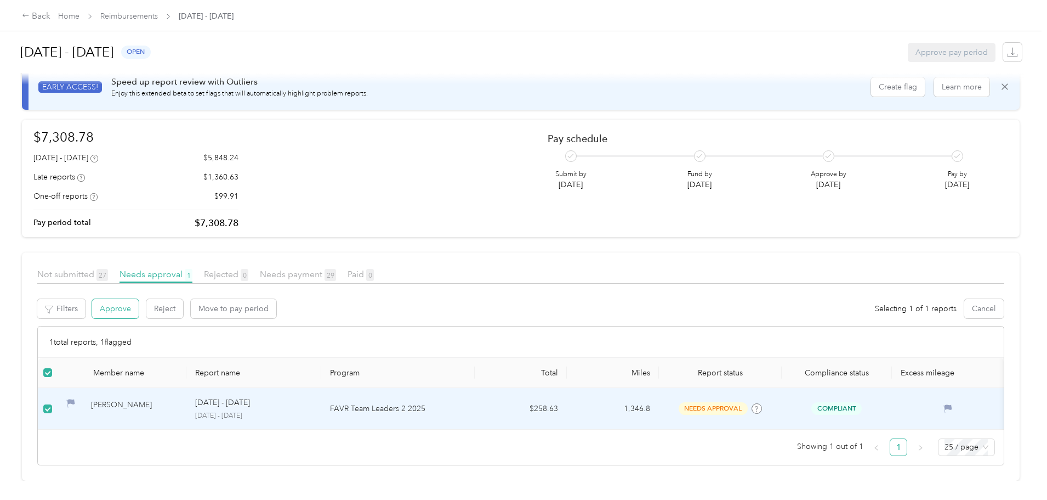
click at [139, 299] on button "Approve" at bounding box center [115, 308] width 47 height 19
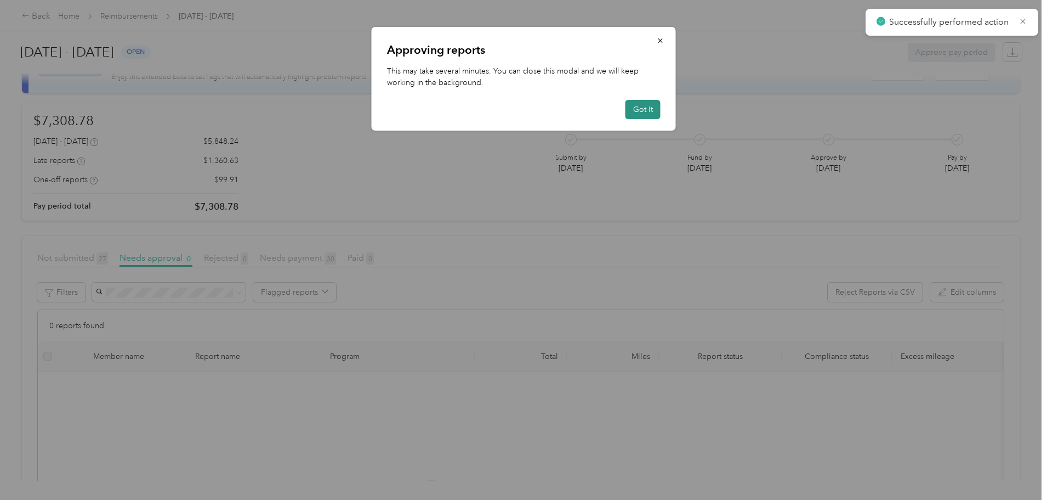
click at [645, 108] on button "Got it" at bounding box center [643, 109] width 35 height 19
